Goal: Task Accomplishment & Management: Manage account settings

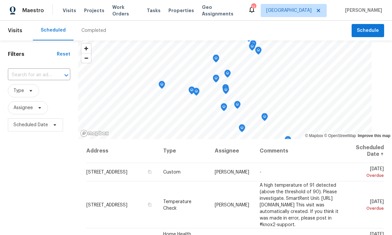
click at [30, 74] on input "text" at bounding box center [30, 75] width 44 height 10
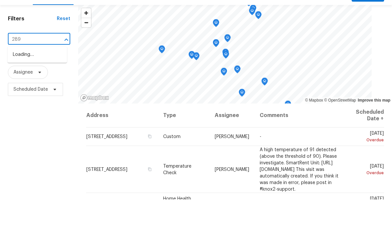
type input "2897"
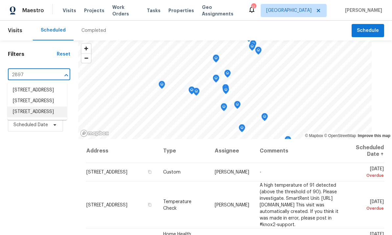
click at [27, 117] on li "[STREET_ADDRESS]" at bounding box center [37, 111] width 59 height 11
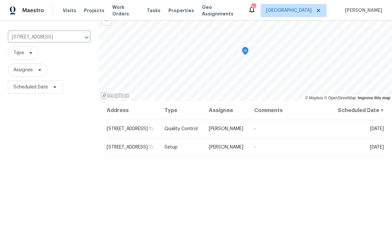
scroll to position [45, 0]
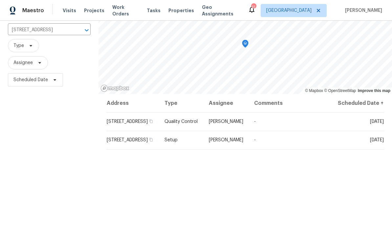
click at [0, 0] on span at bounding box center [0, 0] width 0 height 0
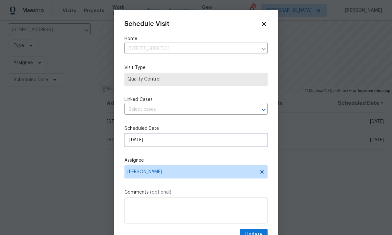
click at [179, 141] on input "9/16/2025" at bounding box center [195, 139] width 143 height 13
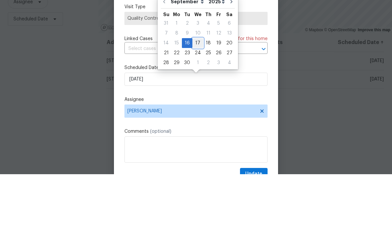
click at [197, 99] on div "17" at bounding box center [197, 103] width 11 height 9
type input "9/17/2025"
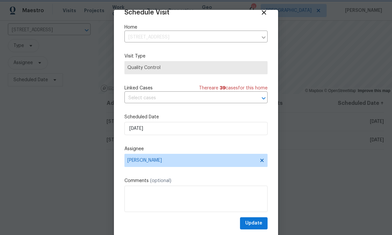
scroll to position [13, 0]
click at [254, 219] on button "Update" at bounding box center [254, 223] width 28 height 12
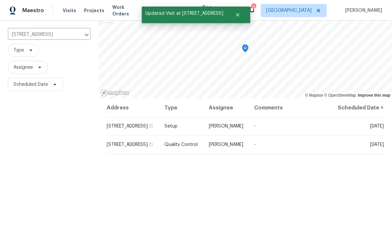
scroll to position [39, 0]
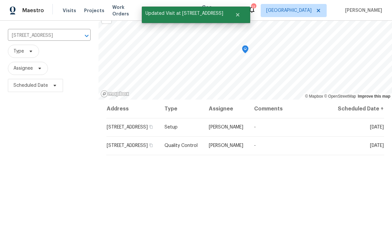
click at [0, 0] on icon at bounding box center [0, 0] width 0 height 0
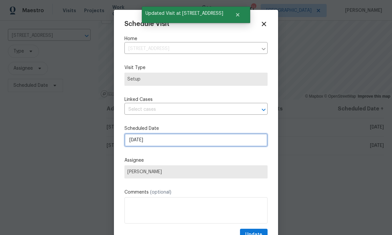
click at [173, 144] on input "9/16/2025" at bounding box center [195, 139] width 143 height 13
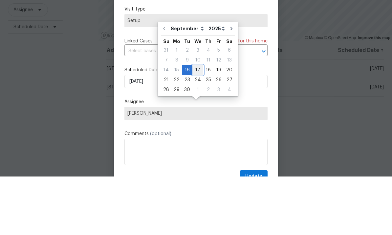
click at [197, 124] on div "17" at bounding box center [197, 128] width 11 height 9
type input "9/17/2025"
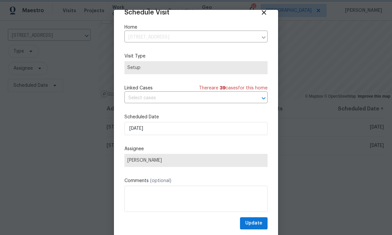
scroll to position [13, 0]
click at [257, 223] on span "Update" at bounding box center [253, 223] width 17 height 8
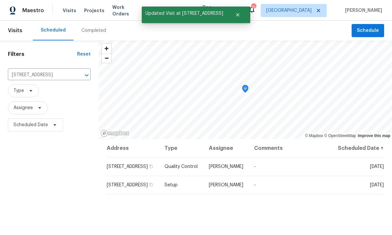
scroll to position [0, 0]
